Goal: Transaction & Acquisition: Purchase product/service

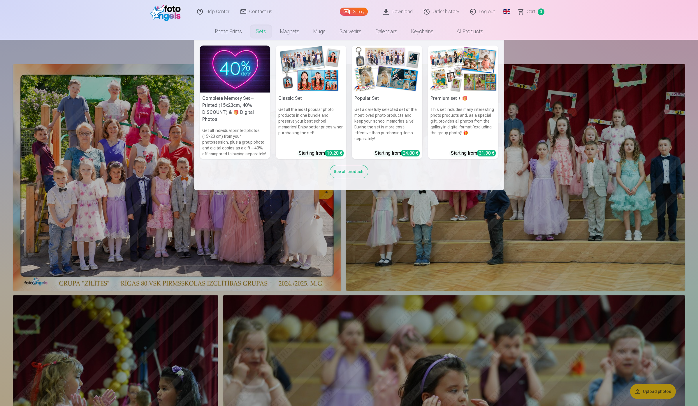
click at [260, 34] on link "Sets" at bounding box center [261, 31] width 24 height 16
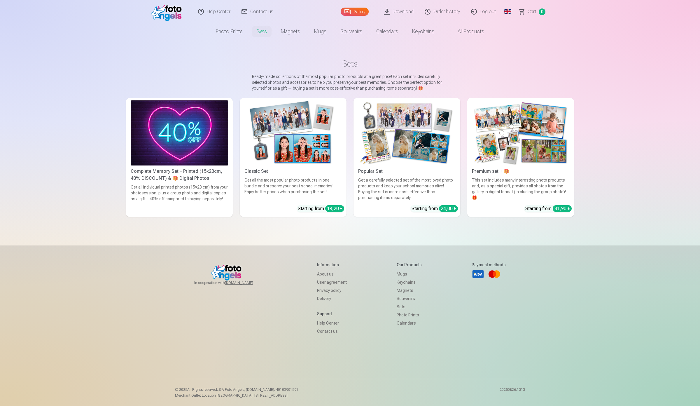
click at [289, 144] on img at bounding box center [292, 132] width 97 height 65
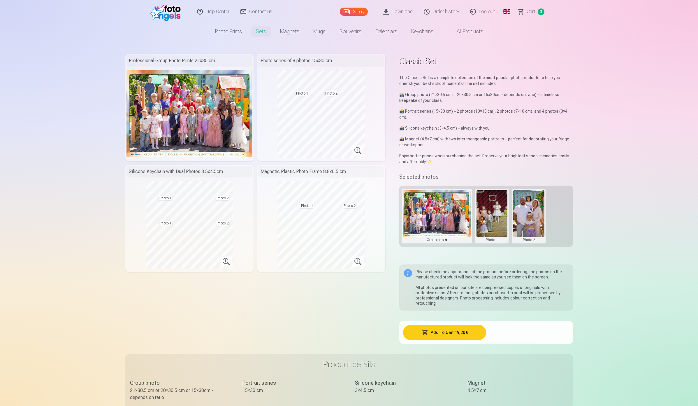
click at [454, 329] on button "Add To Cart : 19,20 €" at bounding box center [444, 332] width 83 height 15
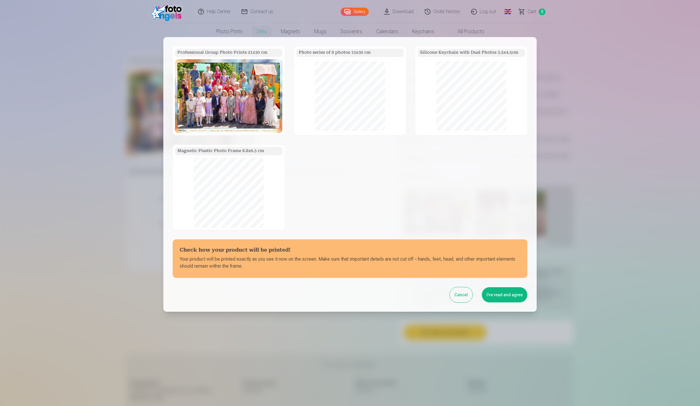
scroll to position [40, 0]
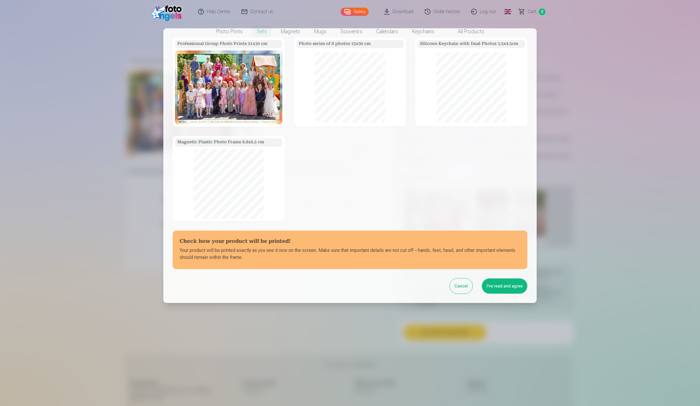
click at [496, 287] on button "I've read and agree" at bounding box center [504, 285] width 45 height 15
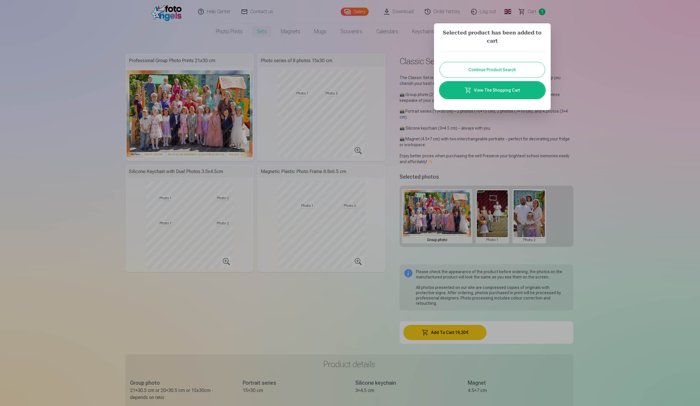
click at [510, 93] on link "View The Shopping Cart" at bounding box center [492, 90] width 105 height 16
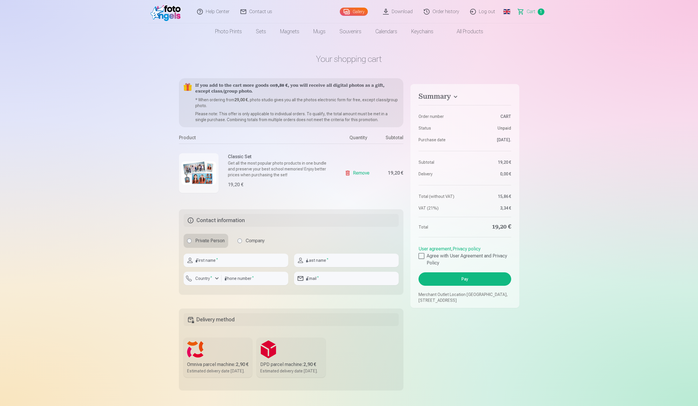
click at [362, 174] on link "Remove" at bounding box center [358, 173] width 27 height 12
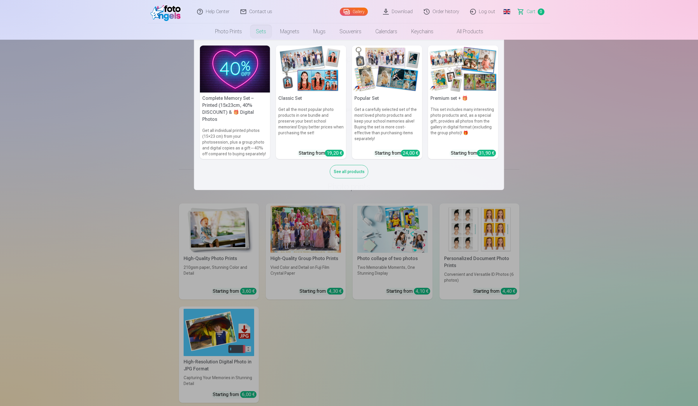
click at [241, 71] on img at bounding box center [235, 68] width 70 height 47
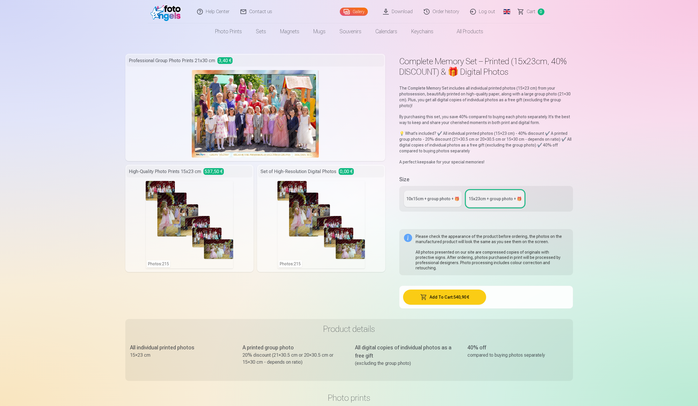
click at [436, 292] on button "Add To Cart : 540,90 €" at bounding box center [444, 296] width 83 height 15
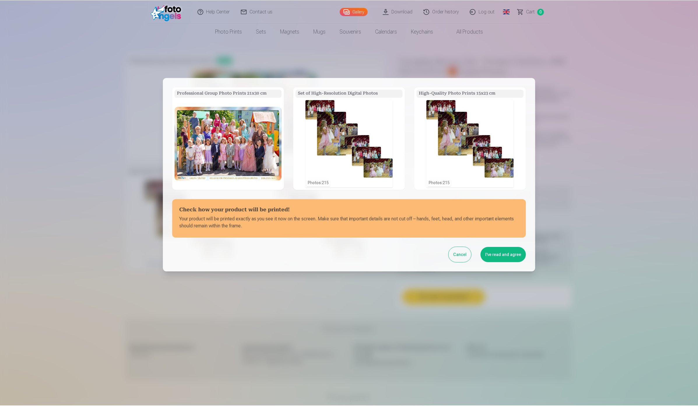
scroll to position [40, 0]
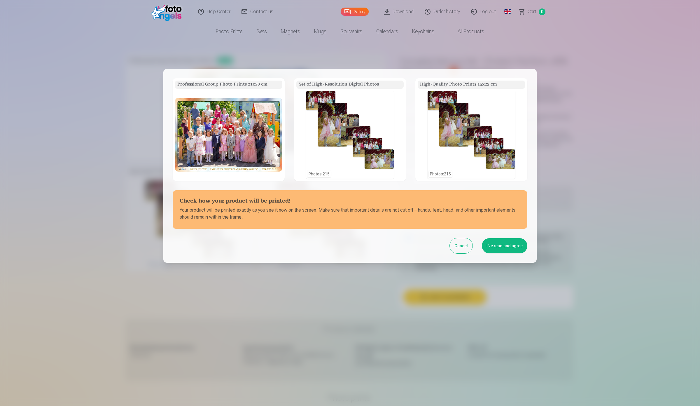
click at [464, 247] on button "Cancel" at bounding box center [461, 245] width 23 height 15
